Goal: Task Accomplishment & Management: Manage account settings

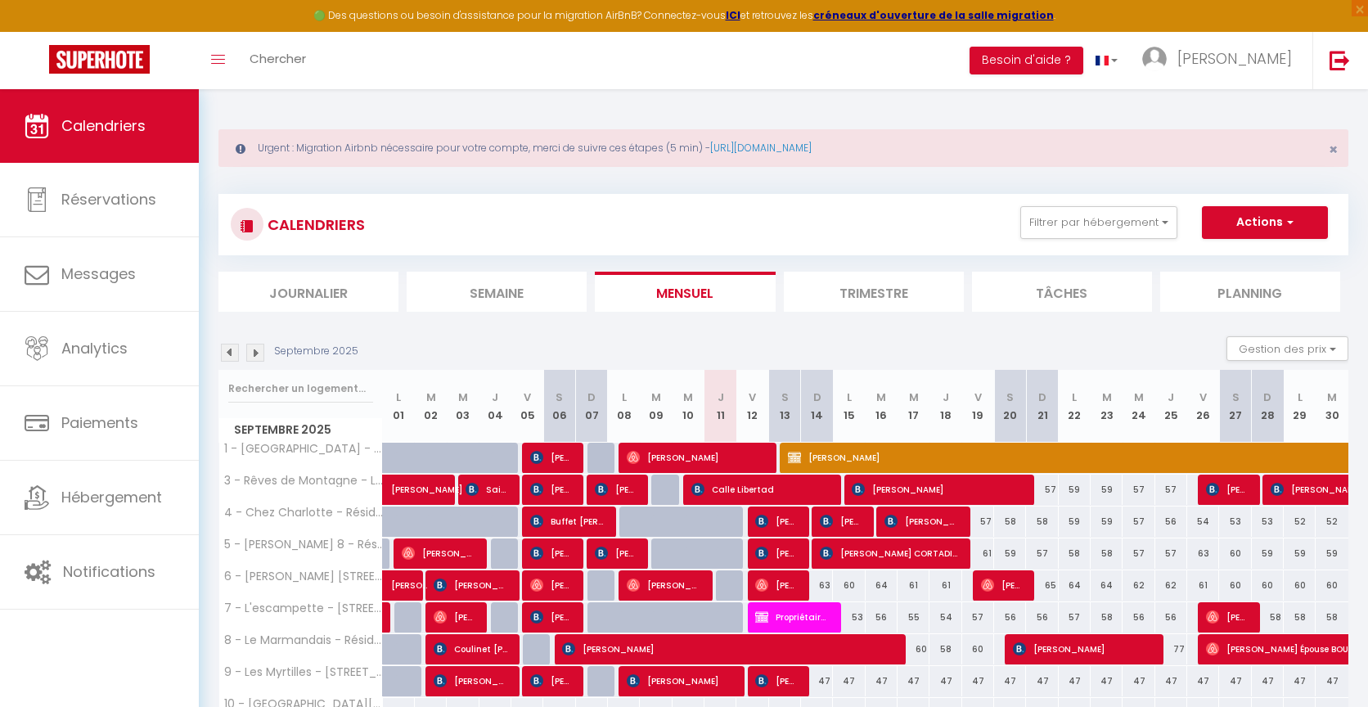
scroll to position [1582, 0]
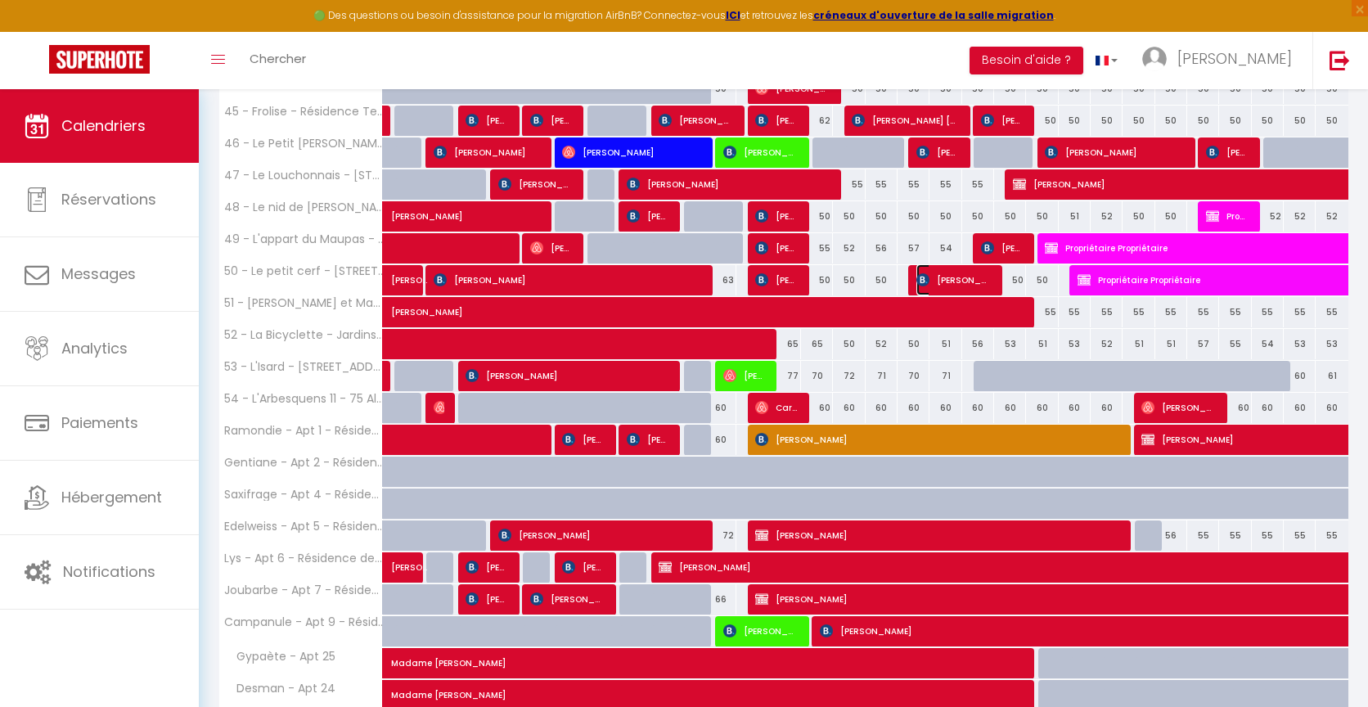
click at [961, 295] on span "[PERSON_NAME] CSOKA" at bounding box center [953, 279] width 74 height 31
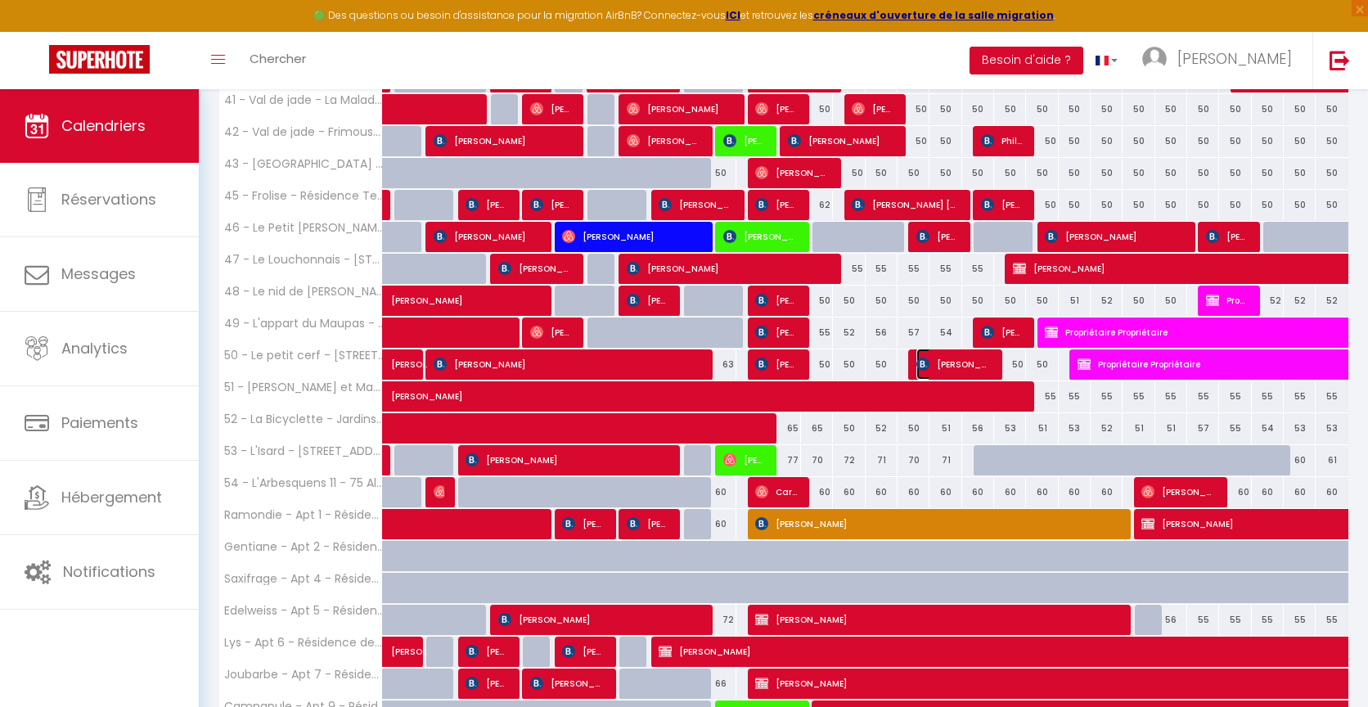
select select "OK"
select select "1"
select select "0"
select select "1"
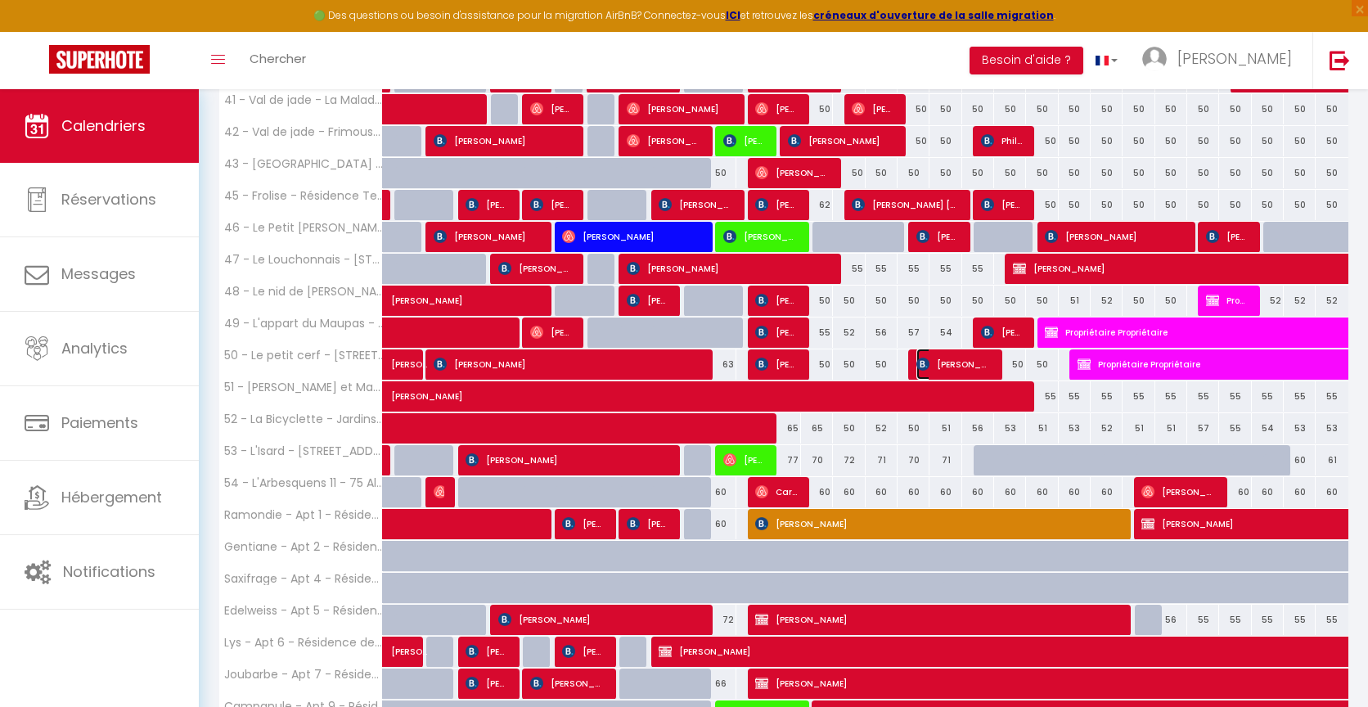
select select
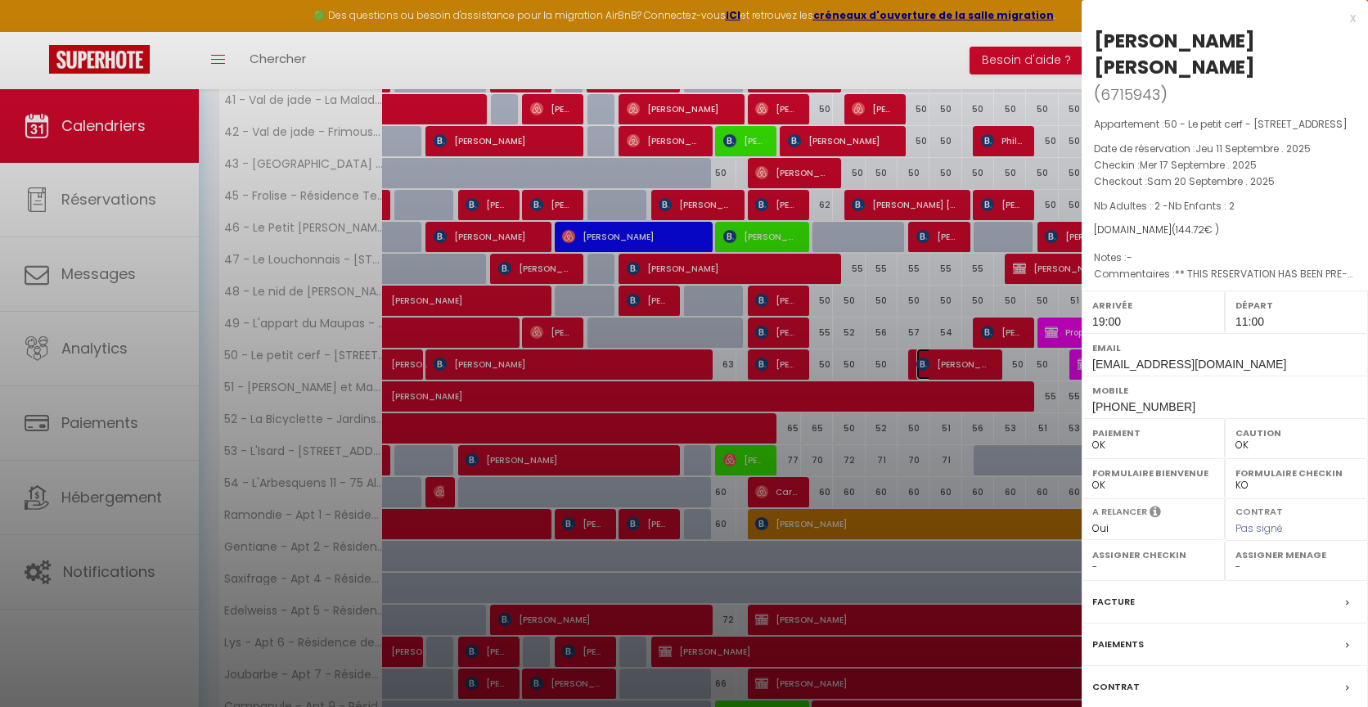
scroll to position [0, 0]
select select "6328"
click at [1351, 18] on div "x" at bounding box center [1219, 18] width 274 height 20
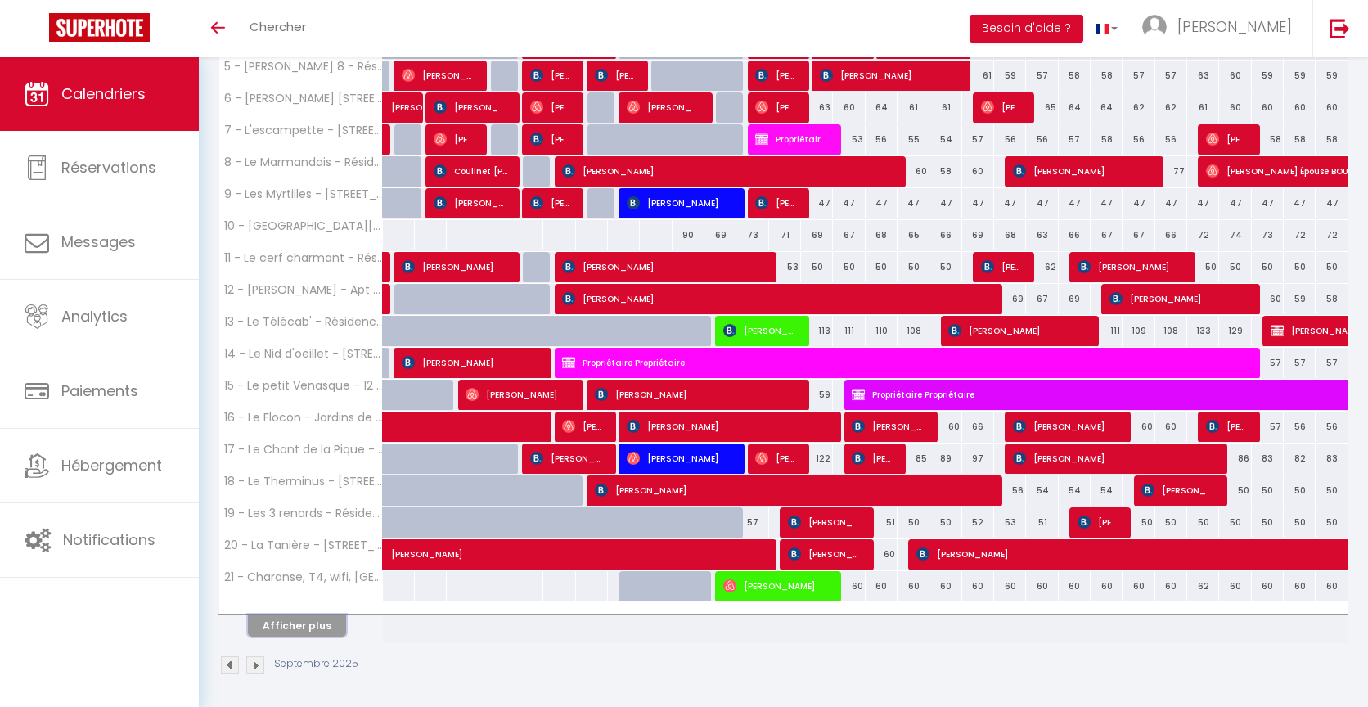
click at [317, 623] on button "Afficher plus" at bounding box center [297, 625] width 98 height 22
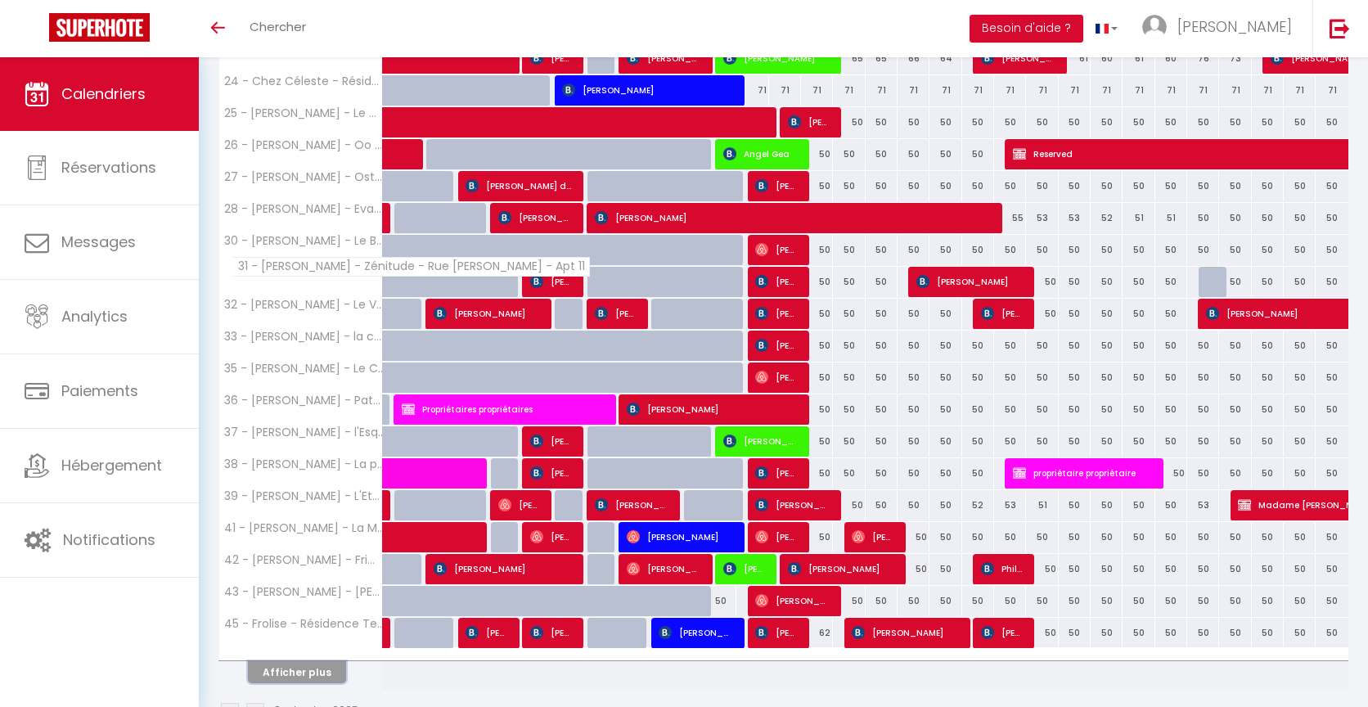
scroll to position [1083, 0]
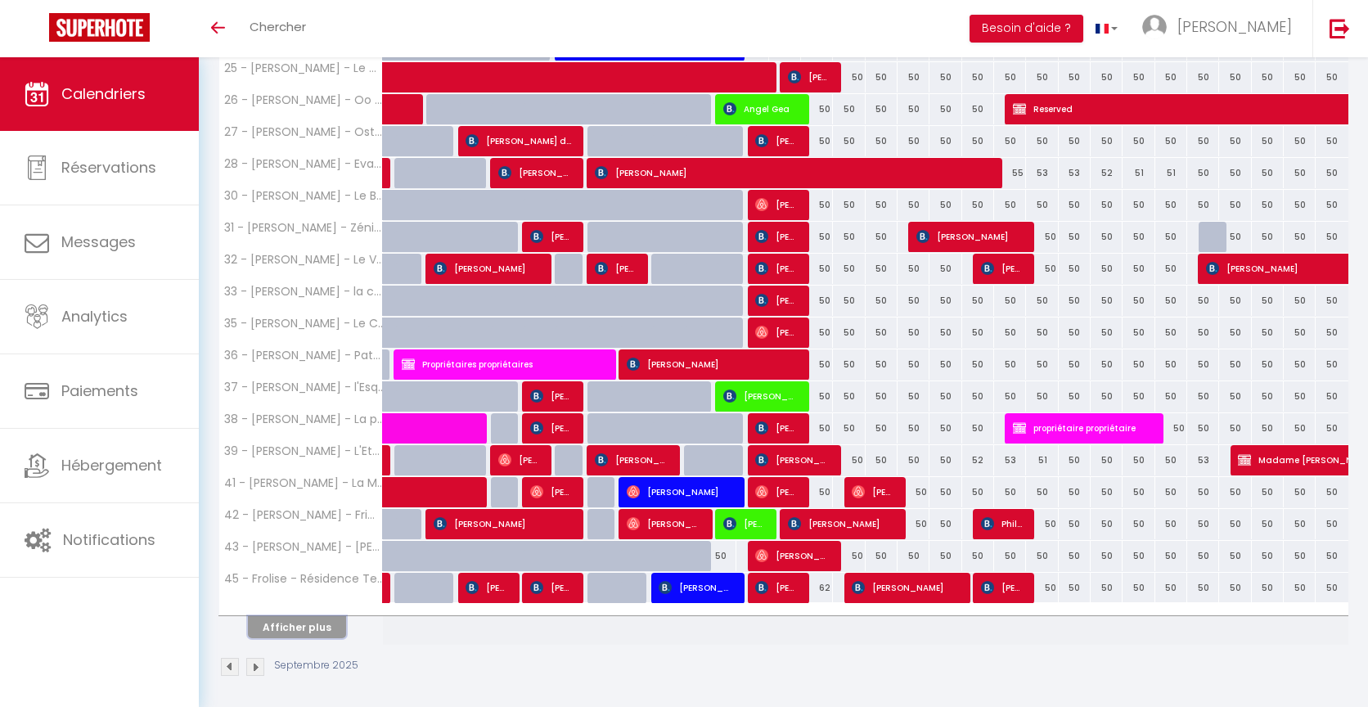
click at [331, 622] on button "Afficher plus" at bounding box center [297, 627] width 98 height 22
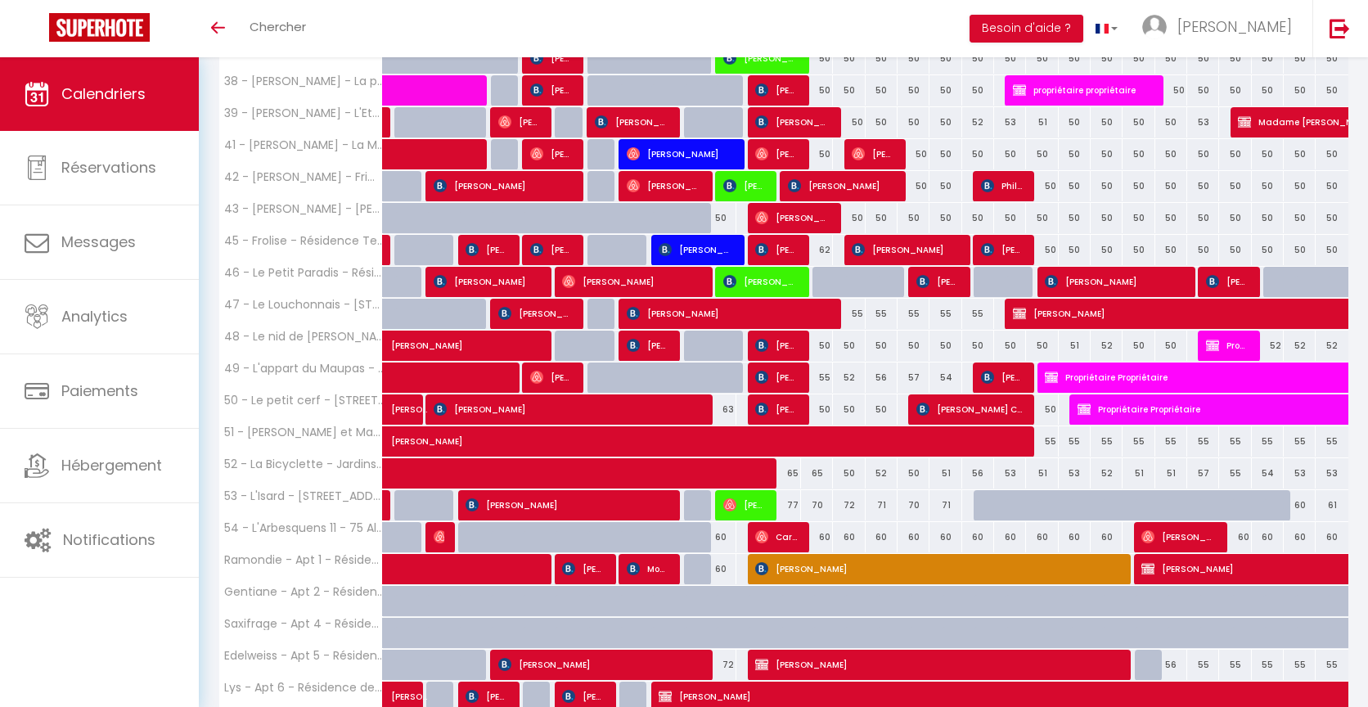
scroll to position [1375, 0]
